Goal: Transaction & Acquisition: Purchase product/service

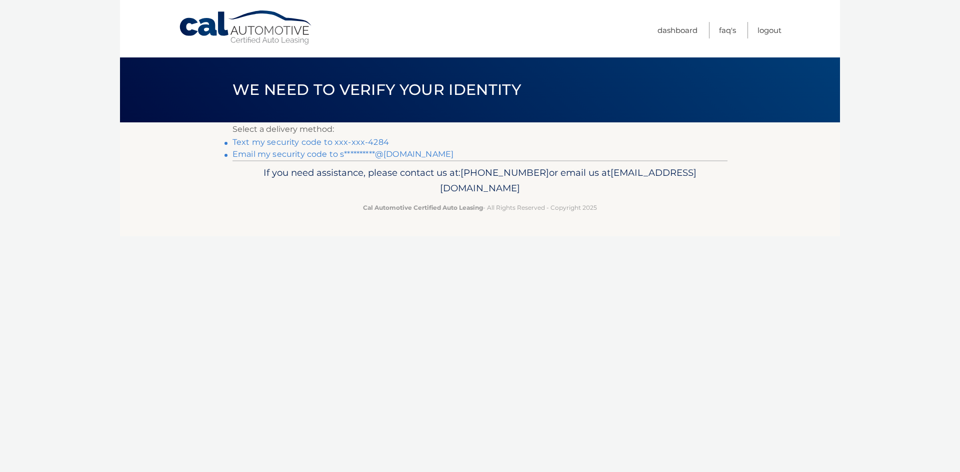
click at [323, 143] on link "Text my security code to xxx-xxx-4284" at bounding box center [310, 141] width 156 height 9
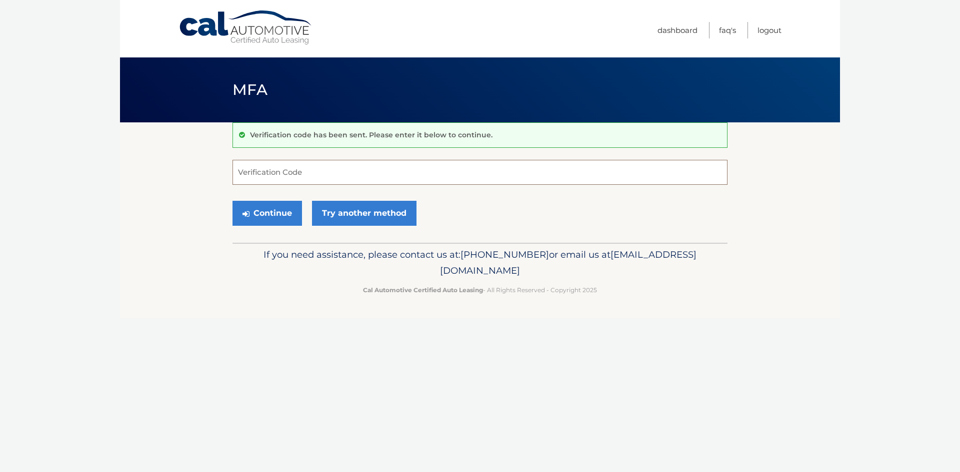
click at [363, 175] on input "Verification Code" at bounding box center [479, 172] width 495 height 25
type input "333038"
click at [232, 201] on button "Continue" at bounding box center [266, 213] width 69 height 25
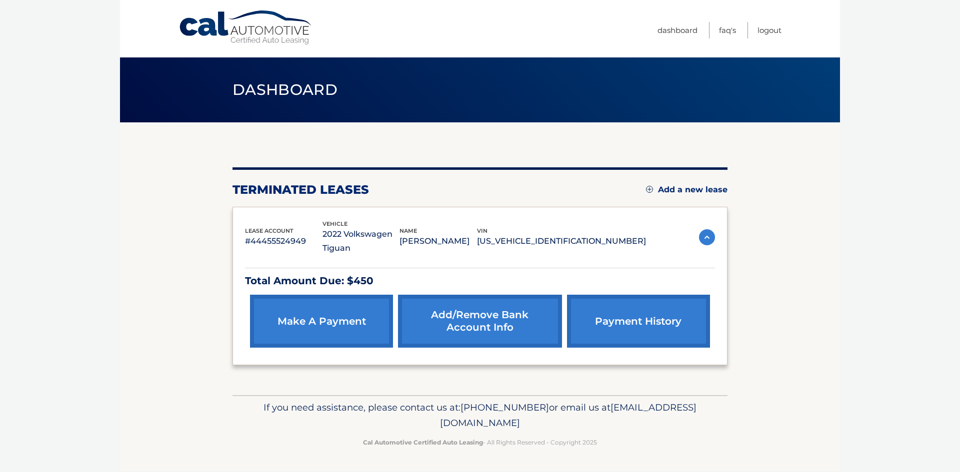
click at [346, 306] on link "make a payment" at bounding box center [321, 321] width 143 height 53
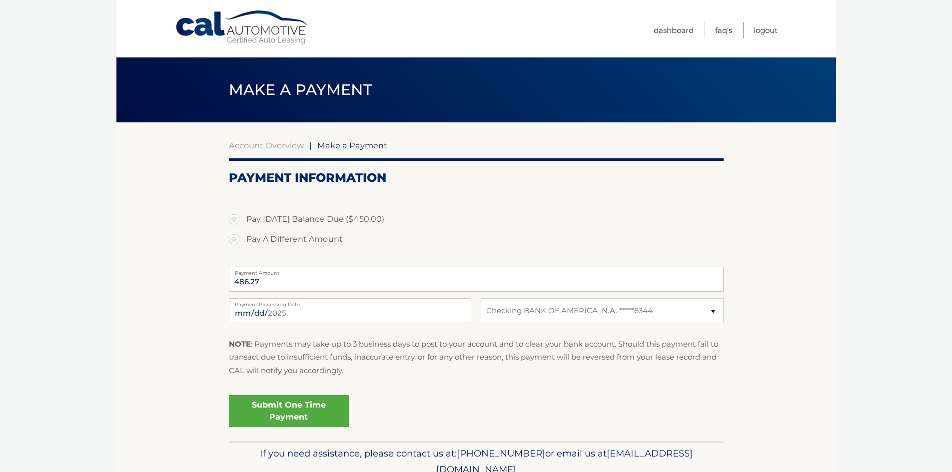
select select "OTYxYTgwZjUtMmY0OS00MmI2LWJlYzUtNDhiZDBmMDM4ZjJm"
click at [402, 348] on p "NOTE : Payments may take up to 3 business days to post to your account and to c…" at bounding box center [476, 357] width 495 height 39
click at [278, 218] on label "Pay Today's Balance Due ($450.00)" at bounding box center [476, 219] width 495 height 20
click at [243, 218] on input "Pay Today's Balance Due ($450.00)" at bounding box center [238, 217] width 10 height 16
radio input "true"
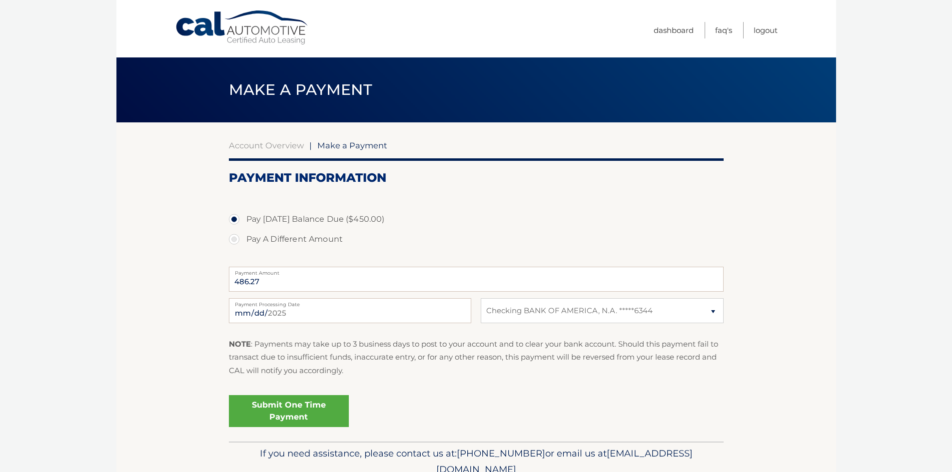
type input "450.00"
click at [267, 239] on label "Pay A Different Amount" at bounding box center [476, 239] width 495 height 20
click at [243, 239] on input "Pay A Different Amount" at bounding box center [238, 237] width 10 height 16
radio input "true"
click at [265, 220] on label "Pay Today's Balance Due ($450.00)" at bounding box center [476, 219] width 495 height 20
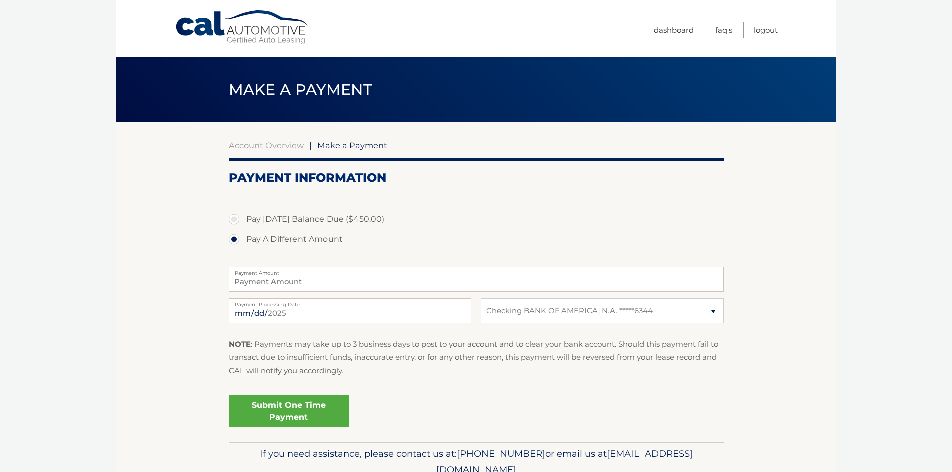
click at [243, 220] on input "Pay Today's Balance Due ($450.00)" at bounding box center [238, 217] width 10 height 16
radio input "true"
type input "450.00"
click at [430, 209] on label "Pay Today's Balance Due ($450.00)" at bounding box center [476, 219] width 495 height 20
click at [243, 209] on input "Pay Today's Balance Due ($450.00)" at bounding box center [238, 217] width 10 height 16
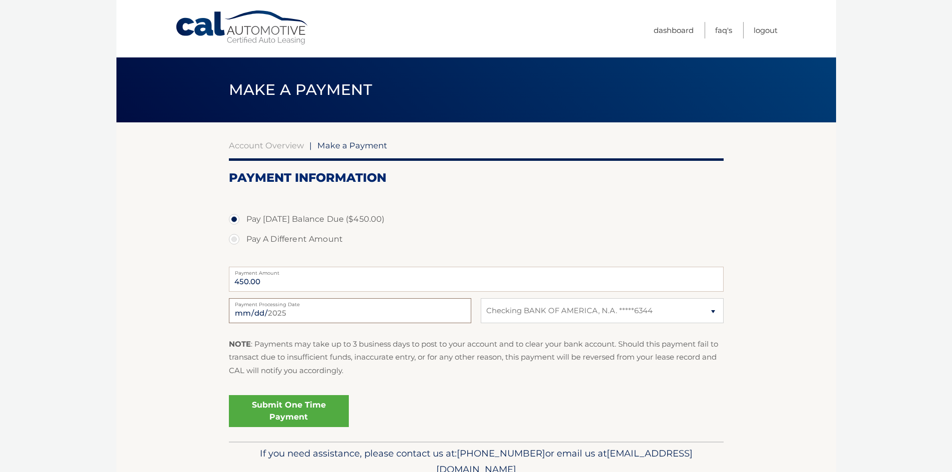
click at [374, 311] on input "2025-08-20" at bounding box center [350, 310] width 242 height 25
type input "2025-08-31"
click at [193, 373] on section "Account Overview | Make a Payment Payment Information Pay Today's Balance Due (…" at bounding box center [476, 281] width 720 height 319
click at [340, 296] on fieldset "Pay Today's Balance Due ($450.00) Pay A Different Amount 450.00 Payment Amount …" at bounding box center [476, 316] width 495 height 250
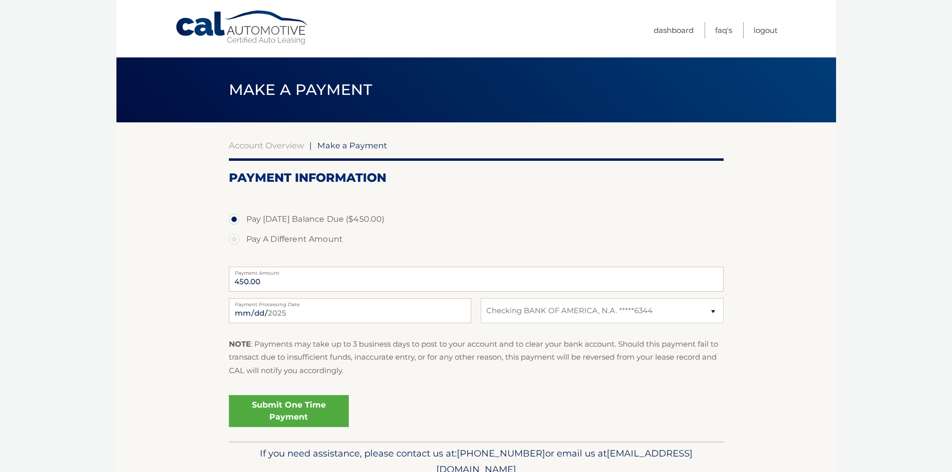
click at [523, 238] on label "Pay A Different Amount" at bounding box center [476, 239] width 495 height 20
click at [243, 238] on input "Pay A Different Amount" at bounding box center [238, 237] width 10 height 16
radio input "true"
click at [493, 287] on input "Payment Amount" at bounding box center [476, 279] width 495 height 25
click at [336, 217] on label "Pay Today's Balance Due ($450.00)" at bounding box center [476, 219] width 495 height 20
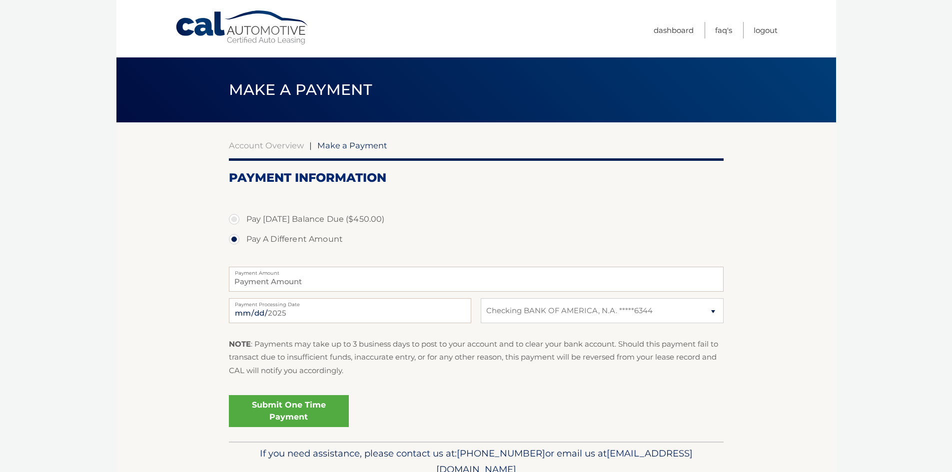
click at [243, 217] on input "Pay Today's Balance Due ($450.00)" at bounding box center [238, 217] width 10 height 16
radio input "true"
type input "450.00"
click at [285, 401] on link "Submit One Time Payment" at bounding box center [289, 411] width 120 height 32
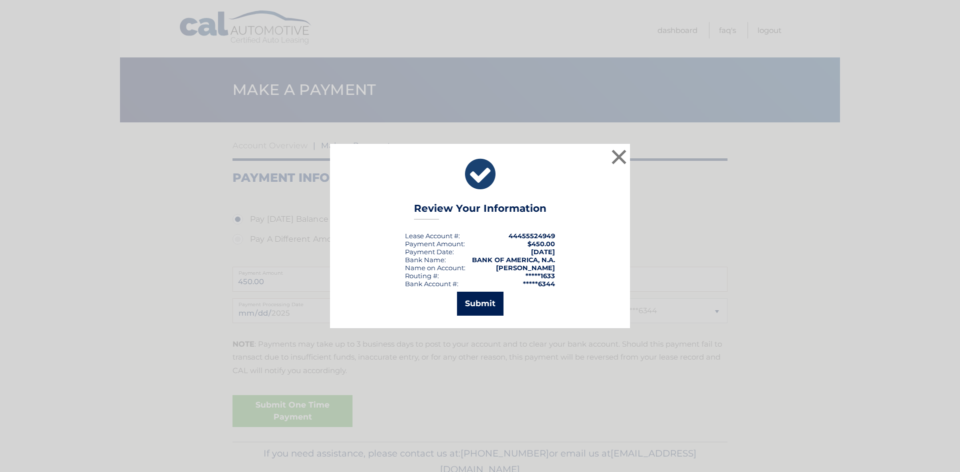
click at [478, 295] on button "Submit" at bounding box center [480, 304] width 46 height 24
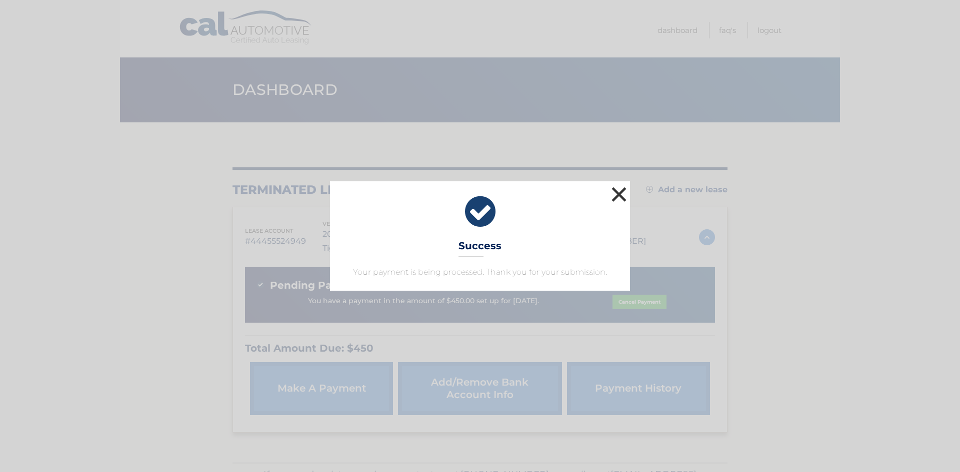
click at [614, 191] on button "×" at bounding box center [619, 194] width 20 height 20
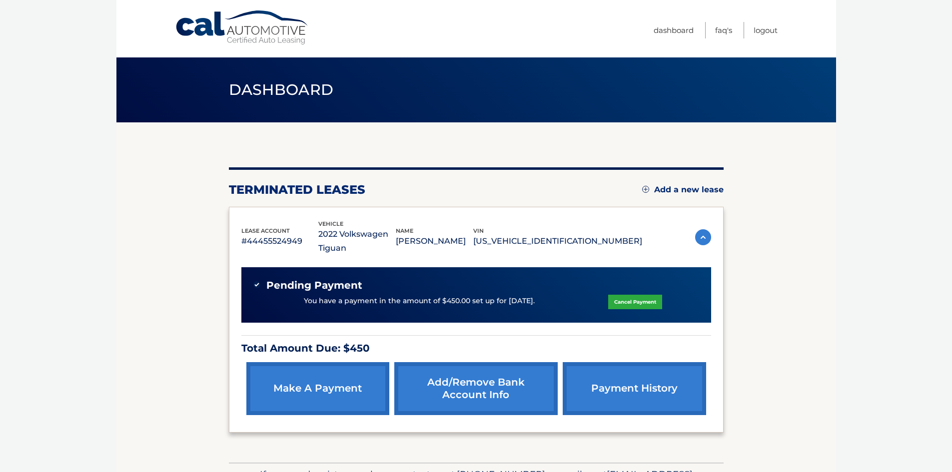
click at [193, 200] on section "You are registered for this site, but you haven't enrolled in online payments. …" at bounding box center [476, 292] width 720 height 340
